Goal: Task Accomplishment & Management: Complete application form

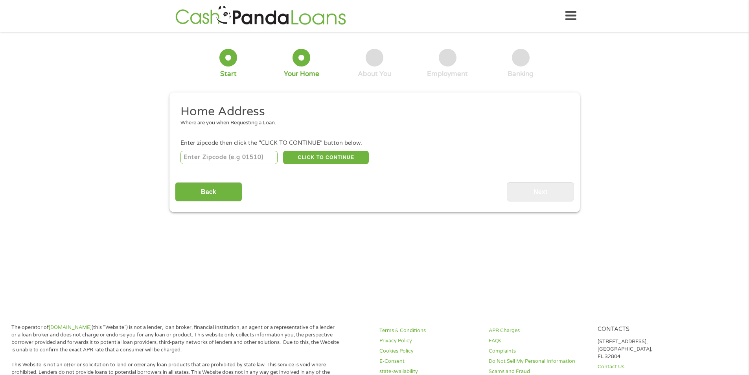
click at [252, 158] on input "number" at bounding box center [228, 157] width 97 height 13
type input "66762"
click at [292, 158] on button "CLICK TO CONTINUE" at bounding box center [326, 157] width 86 height 13
type input "66762"
type input "[GEOGRAPHIC_DATA]"
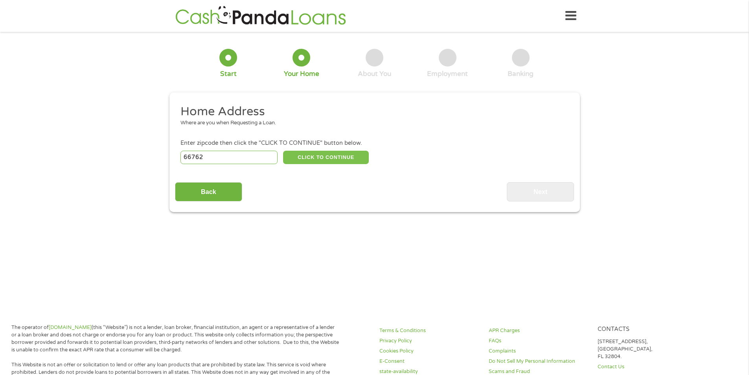
select select "[US_STATE]"
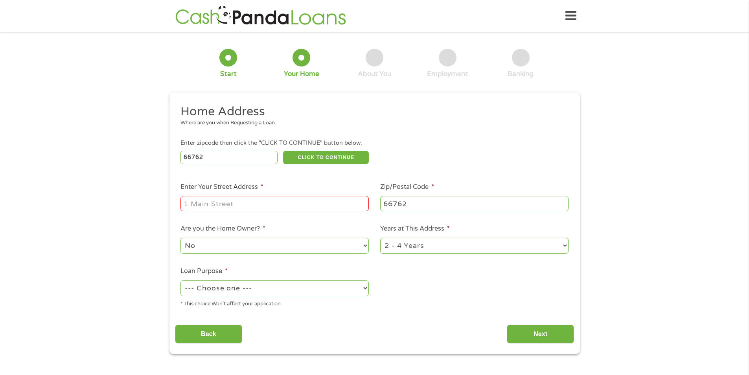
click at [248, 197] on input "Enter Your Street Address *" at bounding box center [274, 203] width 188 height 15
type input "204 E Monroe"
click at [264, 290] on select "--- Choose one --- Pay Bills Debt Consolidation Home Improvement Major Purchase…" at bounding box center [274, 288] width 188 height 16
click at [180, 280] on select "--- Choose one --- Pay Bills Debt Consolidation Home Improvement Major Purchase…" at bounding box center [274, 288] width 188 height 16
click at [318, 287] on select "--- Choose one --- Pay Bills Debt Consolidation Home Improvement Major Purchase…" at bounding box center [274, 288] width 188 height 16
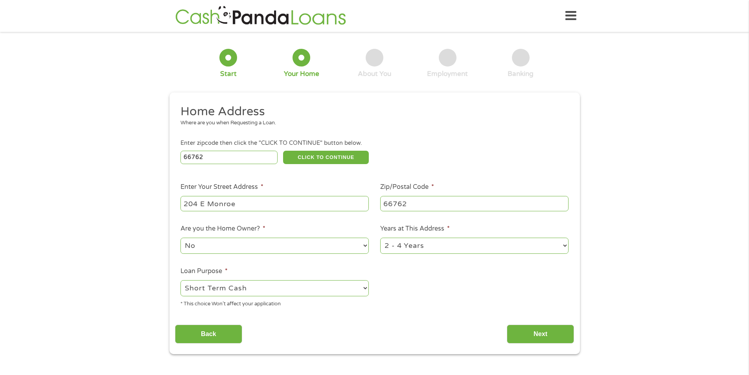
select select "medicalexpenses"
click at [180, 280] on select "--- Choose one --- Pay Bills Debt Consolidation Home Improvement Major Purchase…" at bounding box center [274, 288] width 188 height 16
click at [553, 327] on input "Next" at bounding box center [540, 333] width 67 height 19
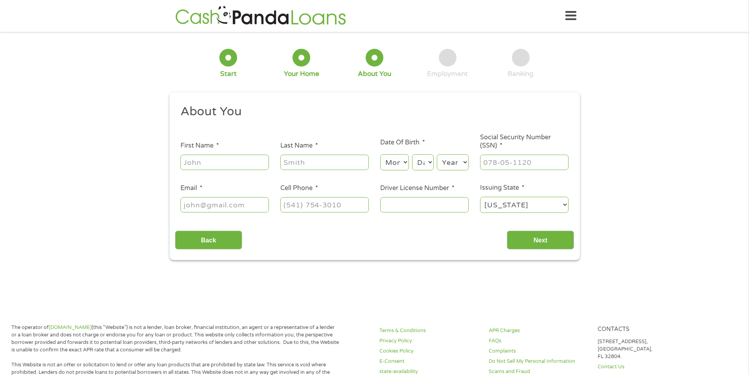
scroll to position [3, 3]
click at [241, 168] on input "First Name *" at bounding box center [224, 161] width 88 height 15
type input "[PERSON_NAME]"
type input "a"
type input "[PERSON_NAME]"
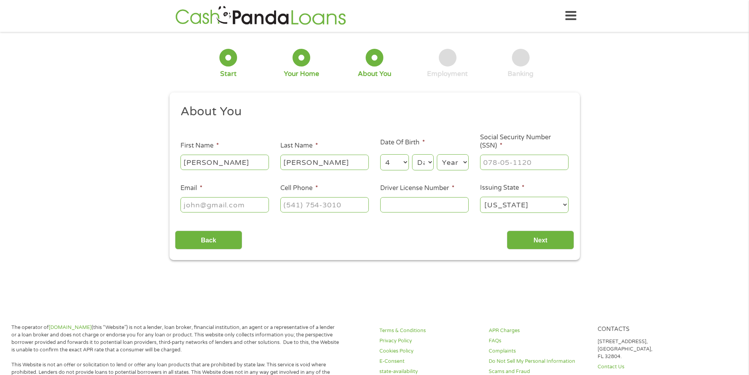
select select "5"
select select "8"
select select "1987"
type input "515-96-8486"
click at [214, 202] on input "Email *" at bounding box center [224, 204] width 88 height 15
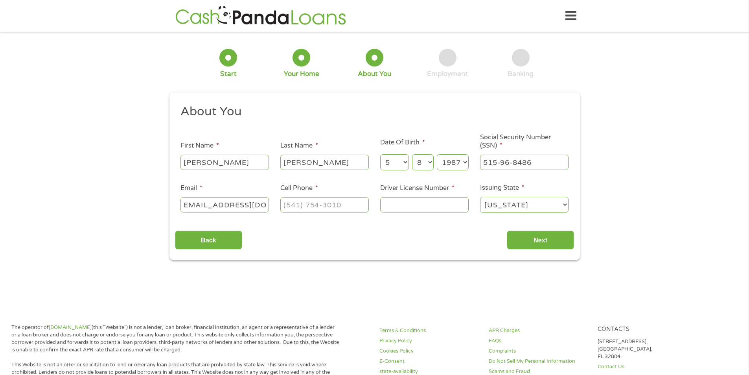
scroll to position [0, 16]
type input "[EMAIL_ADDRESS][DOMAIN_NAME]"
type input "[PHONE_NUMBER]"
type input "04-36-7488"
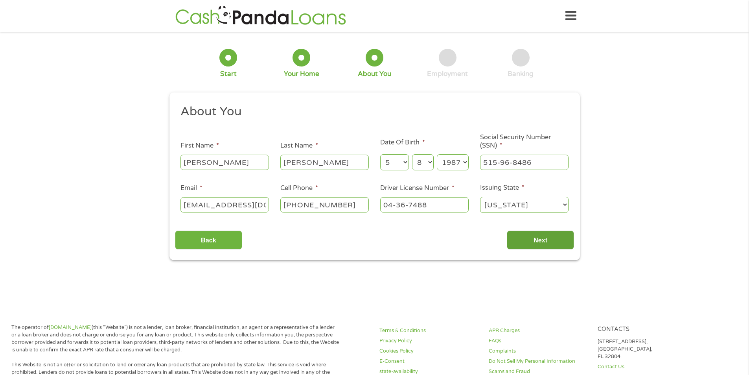
click at [529, 238] on input "Next" at bounding box center [540, 239] width 67 height 19
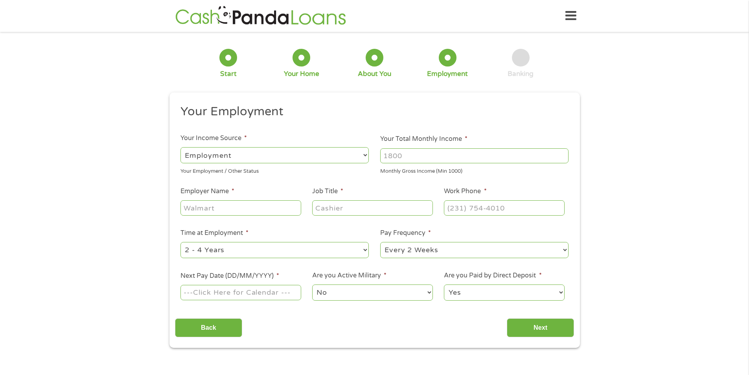
click at [426, 152] on input "Your Total Monthly Income *" at bounding box center [474, 155] width 188 height 15
type input "4300"
click at [250, 203] on input "Employer Name *" at bounding box center [240, 207] width 120 height 15
type input "[US_STATE] City Accident Injury Attorneys"
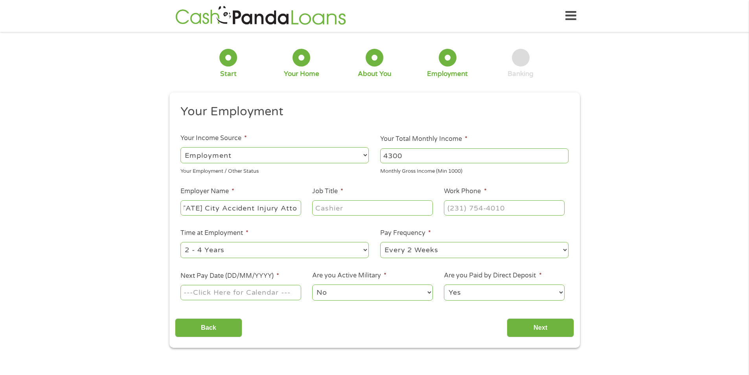
scroll to position [0, 0]
type input "Intake Specialist"
type input "[PHONE_NUMBER]"
click at [349, 246] on select "--- Choose one --- 1 Year or less 1 - 2 Years 2 - 4 Years Over 4 Years" at bounding box center [274, 250] width 188 height 16
select select "60months"
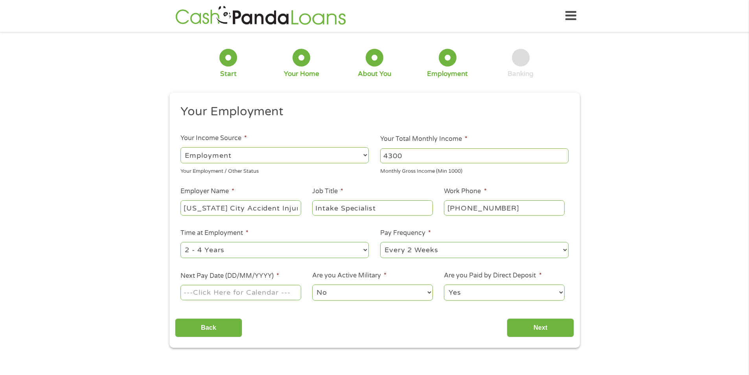
click at [180, 242] on select "--- Choose one --- 1 Year or less 1 - 2 Years 2 - 4 Years Over 4 Years" at bounding box center [274, 250] width 188 height 16
click at [456, 252] on select "--- Choose one --- Every 2 Weeks Every Week Monthly Semi-Monthly" at bounding box center [474, 250] width 188 height 16
select select "semimonthly"
click at [380, 242] on select "--- Choose one --- Every 2 Weeks Every Week Monthly Semi-Monthly" at bounding box center [474, 250] width 188 height 16
click at [278, 290] on input "Next Pay Date (DD/MM/YYYY) *" at bounding box center [240, 292] width 120 height 15
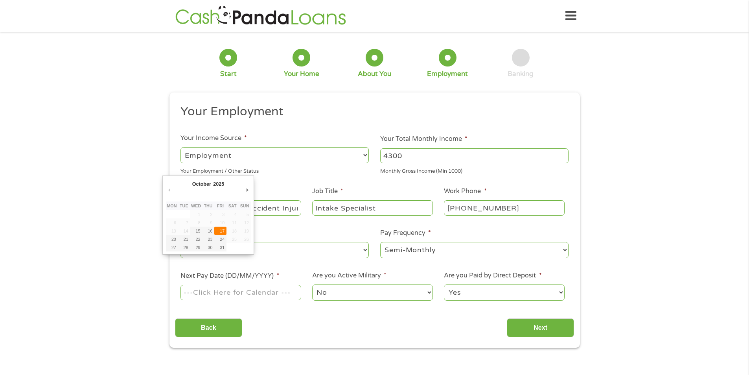
type input "[DATE]"
click at [498, 293] on select "Yes No" at bounding box center [504, 292] width 120 height 16
drag, startPoint x: 499, startPoint y: 294, endPoint x: 507, endPoint y: 310, distance: 17.8
click at [499, 294] on select "Yes No" at bounding box center [504, 292] width 120 height 16
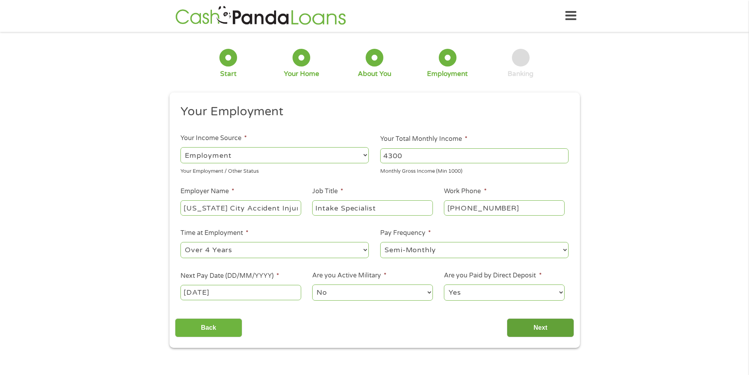
click at [528, 325] on input "Next" at bounding box center [540, 327] width 67 height 19
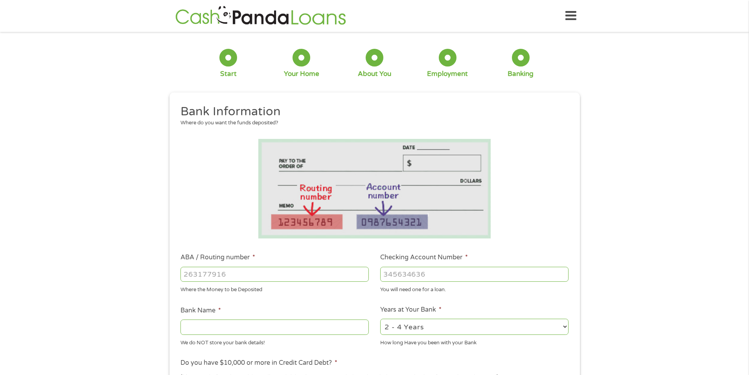
scroll to position [3, 3]
click at [276, 272] on input "ABA / Routing number *" at bounding box center [274, 273] width 188 height 15
type input "101105817"
type input "COMMUNITY NATIONAL BANK TRUST"
type input "101105817"
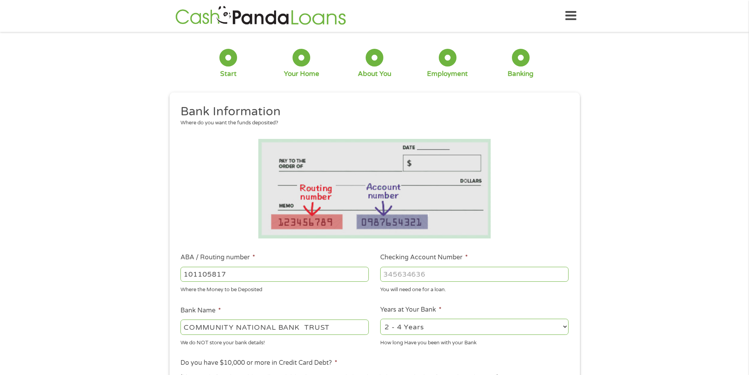
click at [423, 272] on input "Checking Account Number *" at bounding box center [474, 273] width 188 height 15
type input "0430034687"
click at [427, 329] on select "2 - 4 Years 6 - 12 Months 1 - 2 Years Over 4 Years" at bounding box center [474, 326] width 188 height 16
select select "60months"
click at [380, 318] on select "2 - 4 Years 6 - 12 Months 1 - 2 Years Over 4 Years" at bounding box center [474, 326] width 188 height 16
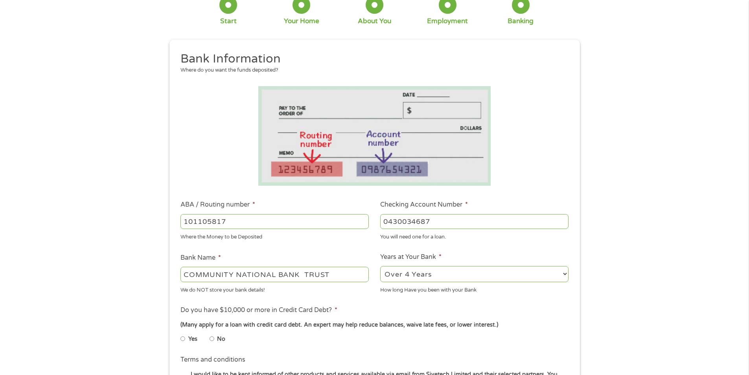
scroll to position [118, 0]
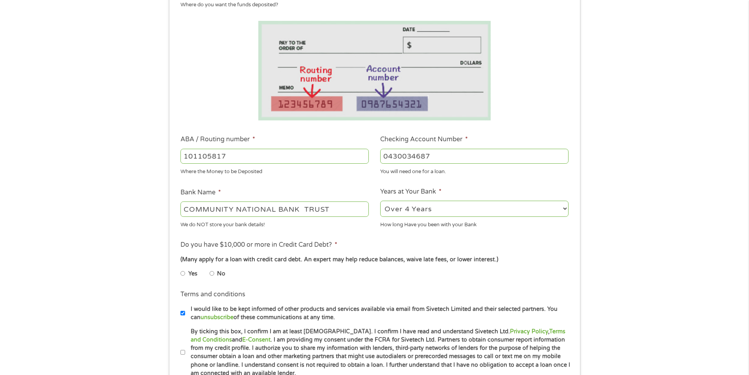
click at [212, 272] on input "No" at bounding box center [211, 273] width 5 height 13
radio input "true"
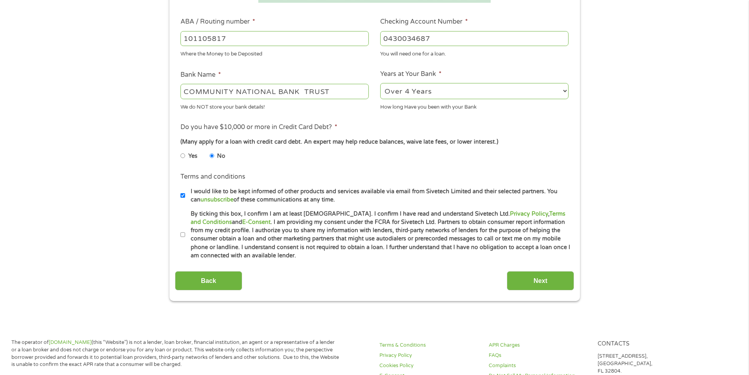
scroll to position [236, 0]
click at [184, 195] on input "I would like to be kept informed of other products and services available via e…" at bounding box center [182, 195] width 5 height 13
checkbox input "false"
click at [178, 236] on li "Terms and conditions * By ticking this box, I confirm I am at least [DEMOGRAPHI…" at bounding box center [374, 234] width 399 height 50
click at [180, 235] on li "Terms and conditions * By ticking this box, I confirm I am at least [DEMOGRAPHI…" at bounding box center [374, 234] width 399 height 50
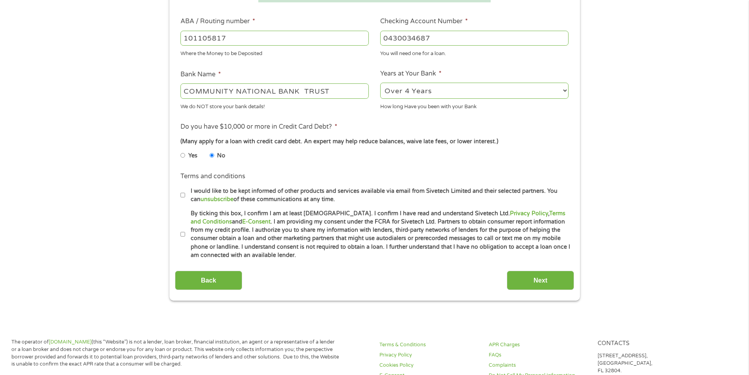
click at [182, 233] on input "By ticking this box, I confirm I am at least [DEMOGRAPHIC_DATA]. I confirm I ha…" at bounding box center [182, 234] width 5 height 13
checkbox input "true"
click at [540, 280] on input "Next" at bounding box center [540, 279] width 67 height 19
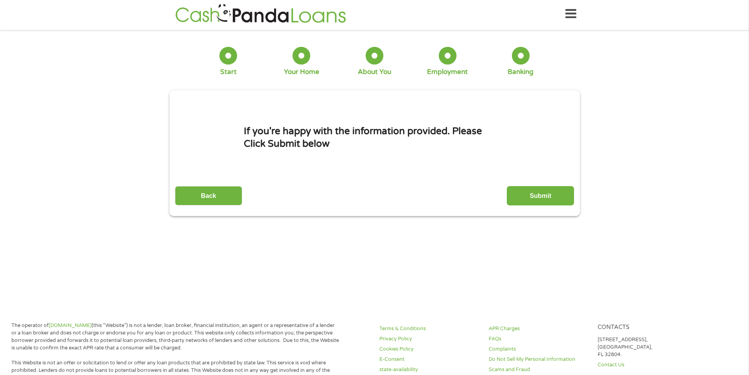
scroll to position [0, 0]
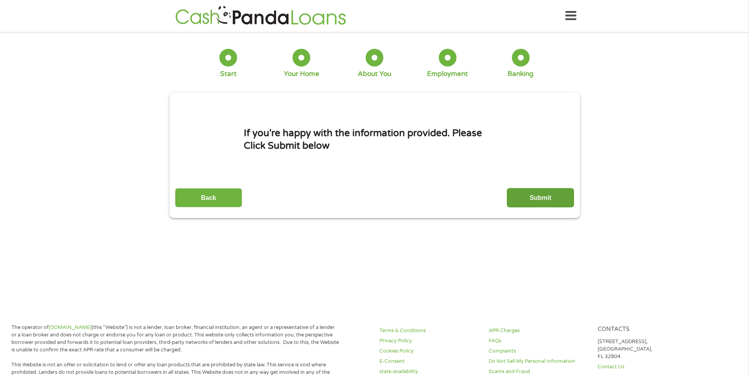
click at [544, 201] on input "Submit" at bounding box center [540, 197] width 67 height 19
